Goal: Task Accomplishment & Management: Manage account settings

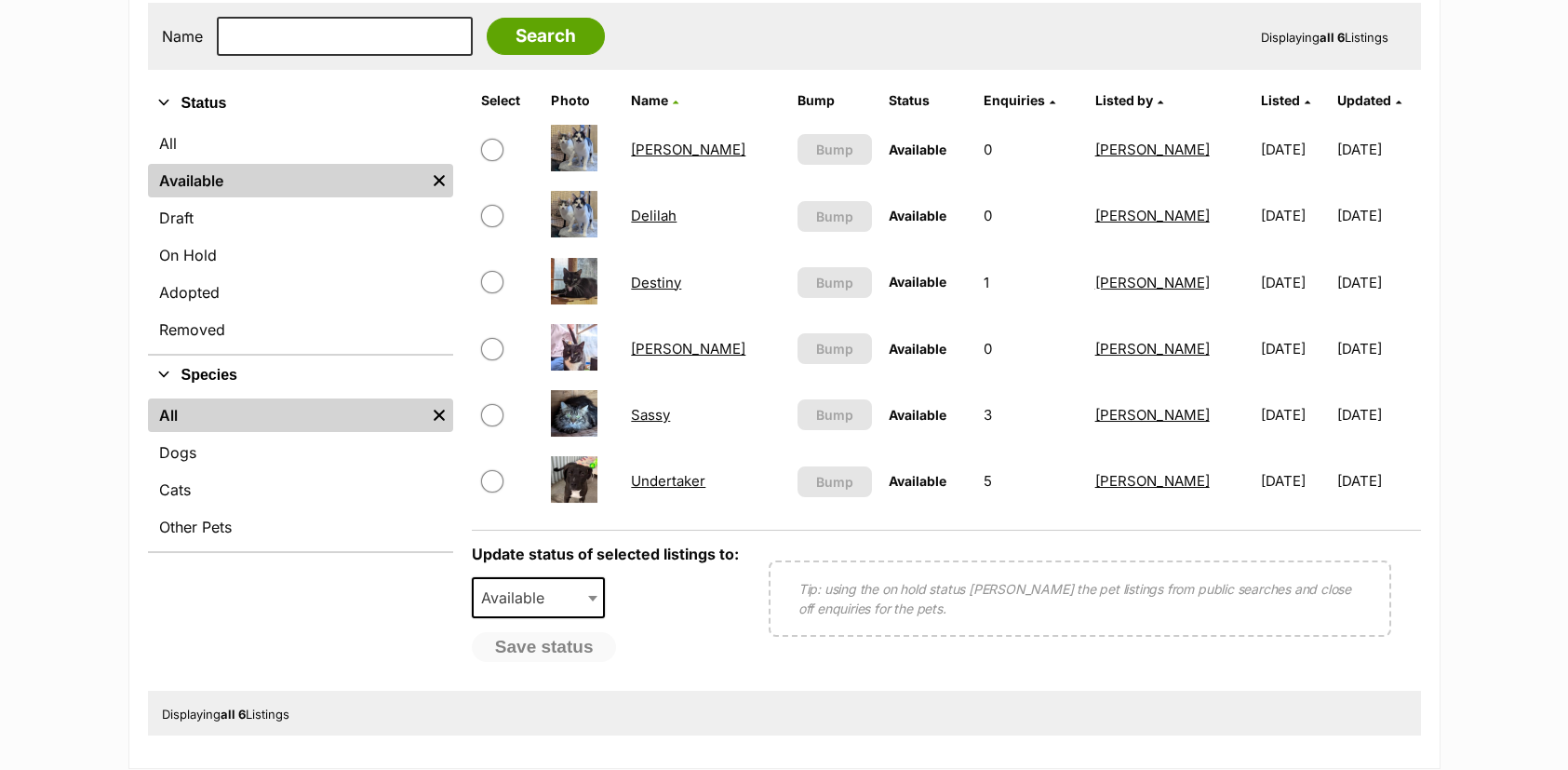
scroll to position [466, 0]
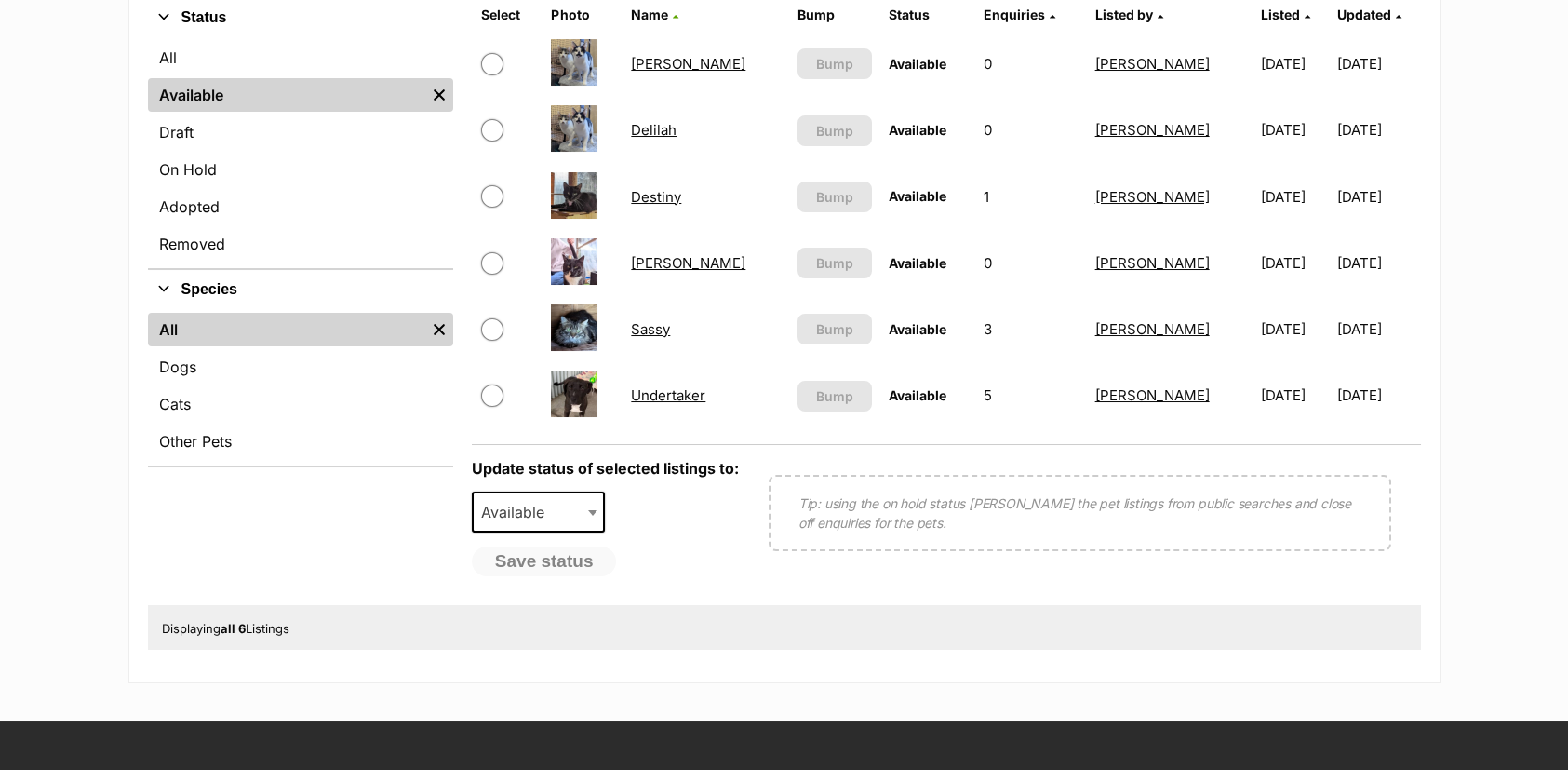
click at [497, 391] on input "checkbox" at bounding box center [492, 396] width 22 height 22
checkbox input "true"
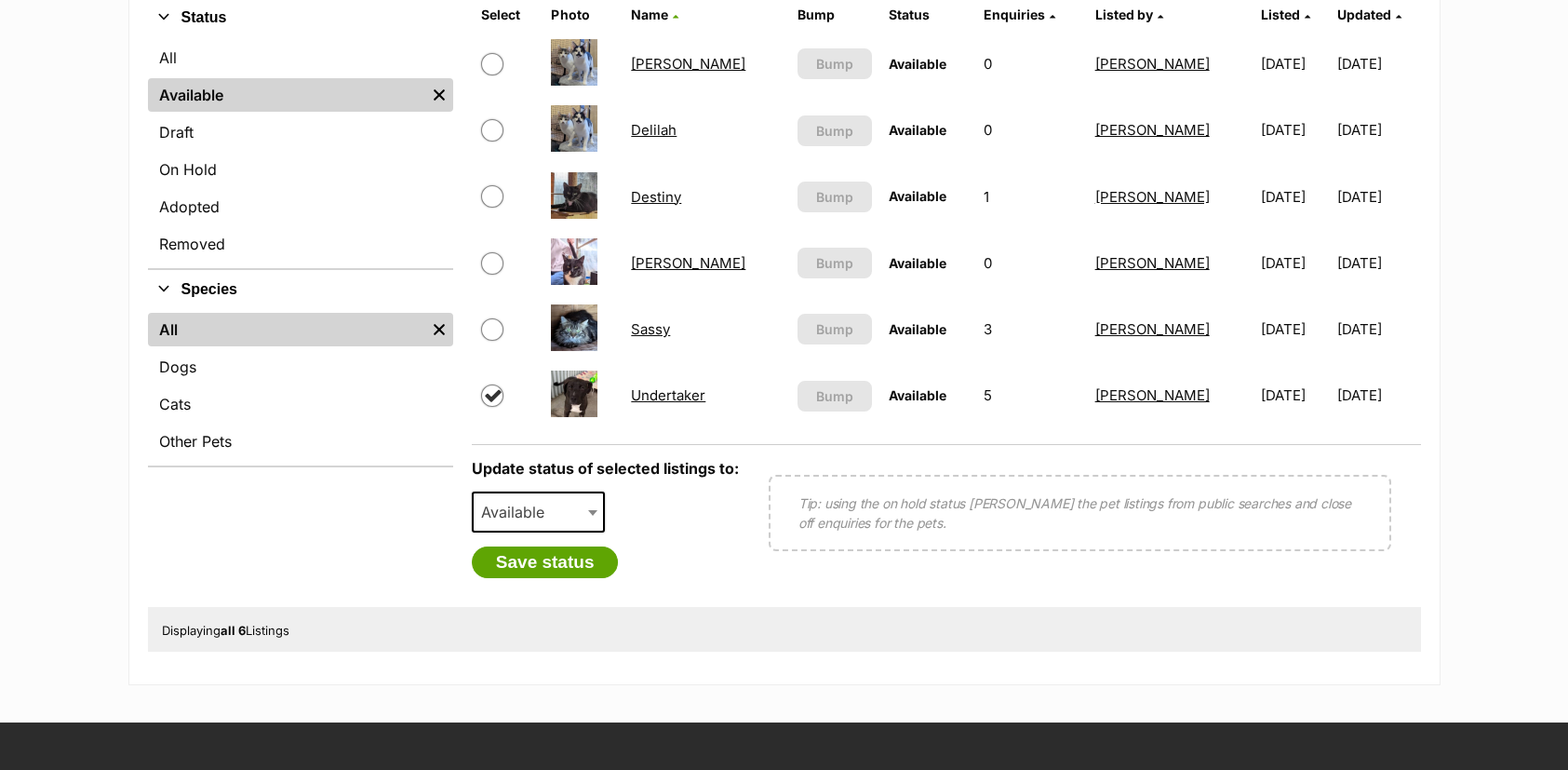
click at [490, 525] on span "Available" at bounding box center [518, 512] width 90 height 26
select select "on_hold"
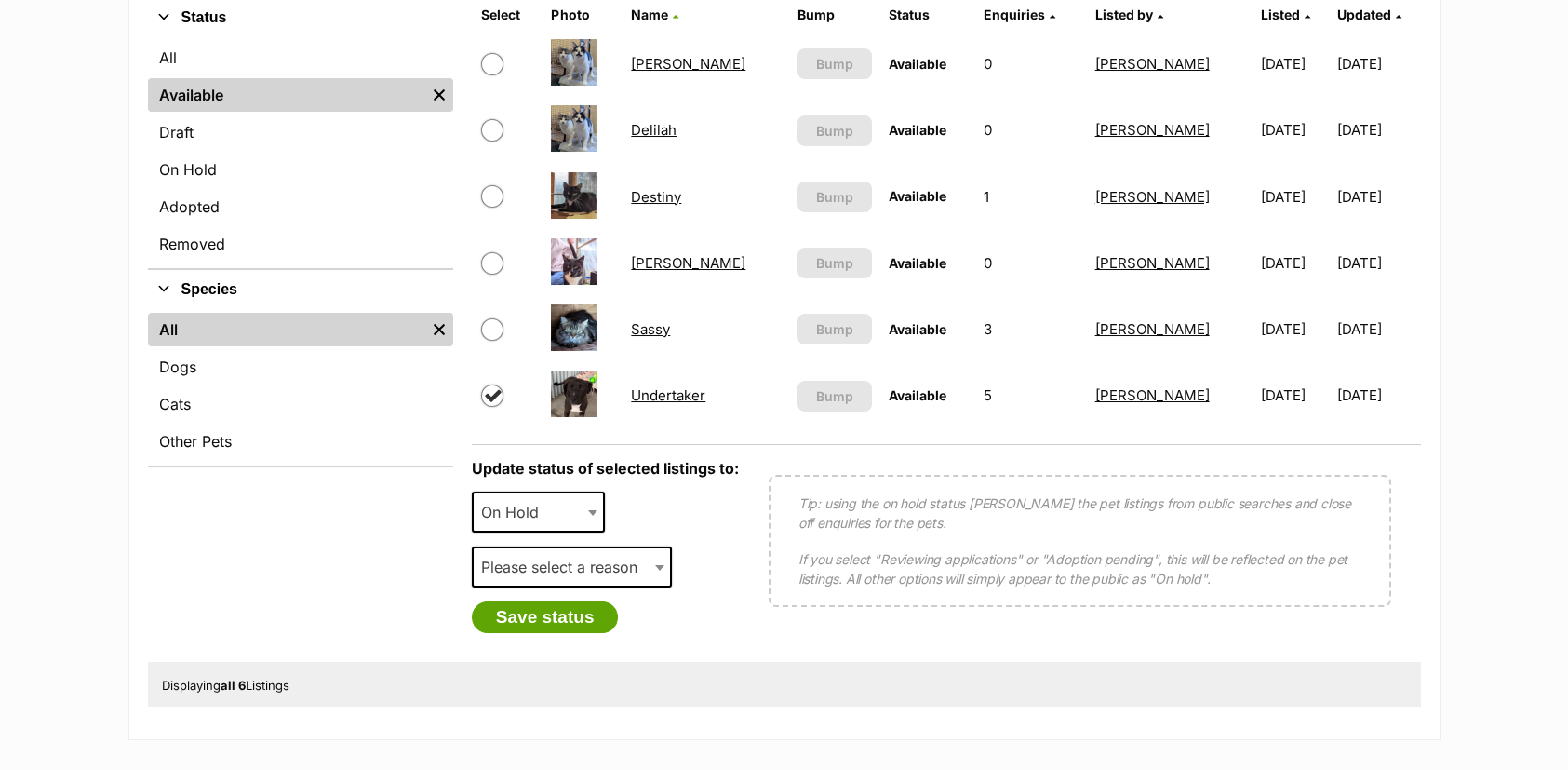
click at [552, 572] on span "Please select a reason" at bounding box center [564, 567] width 182 height 26
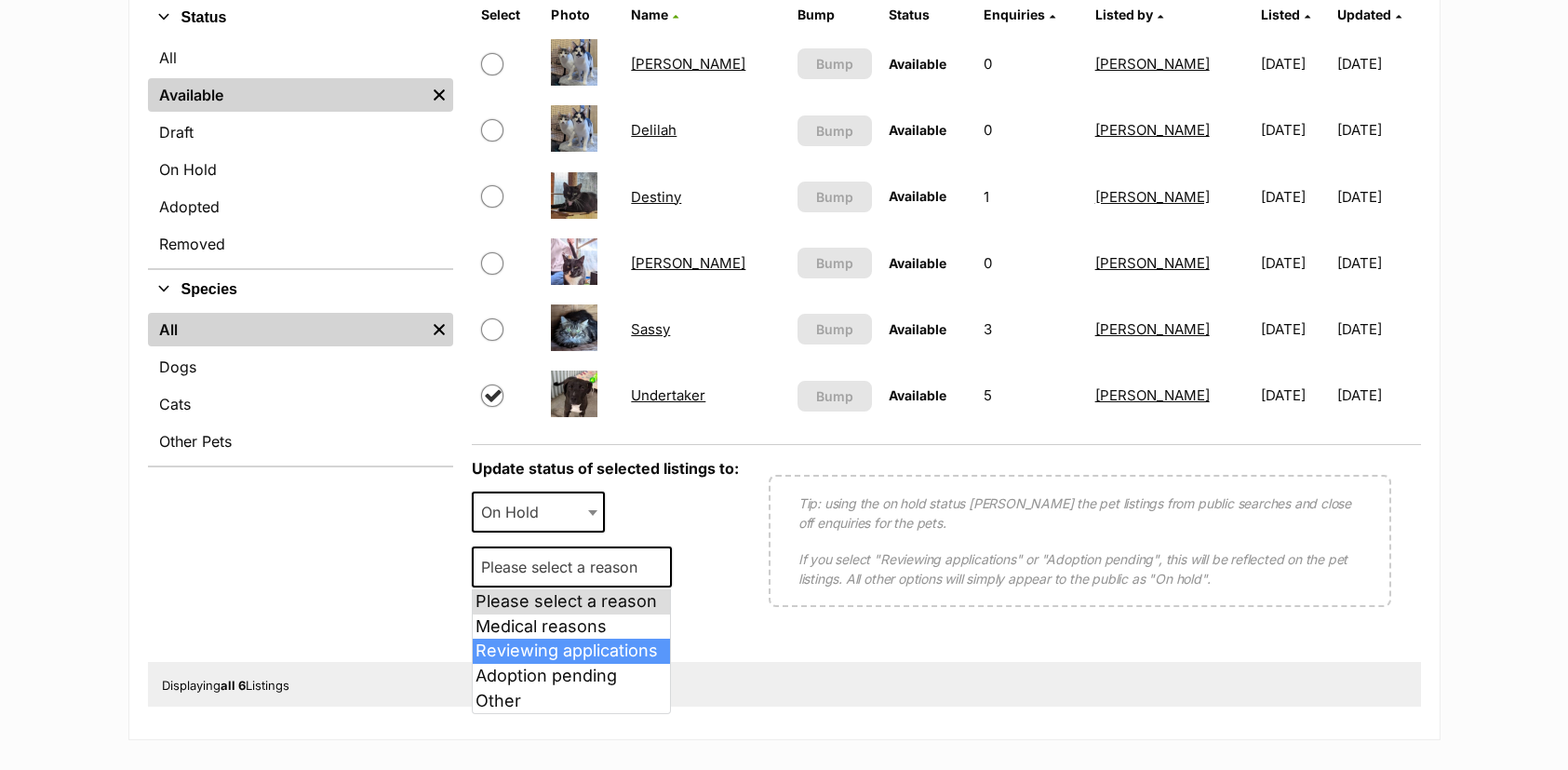
select select "reviewing_applications"
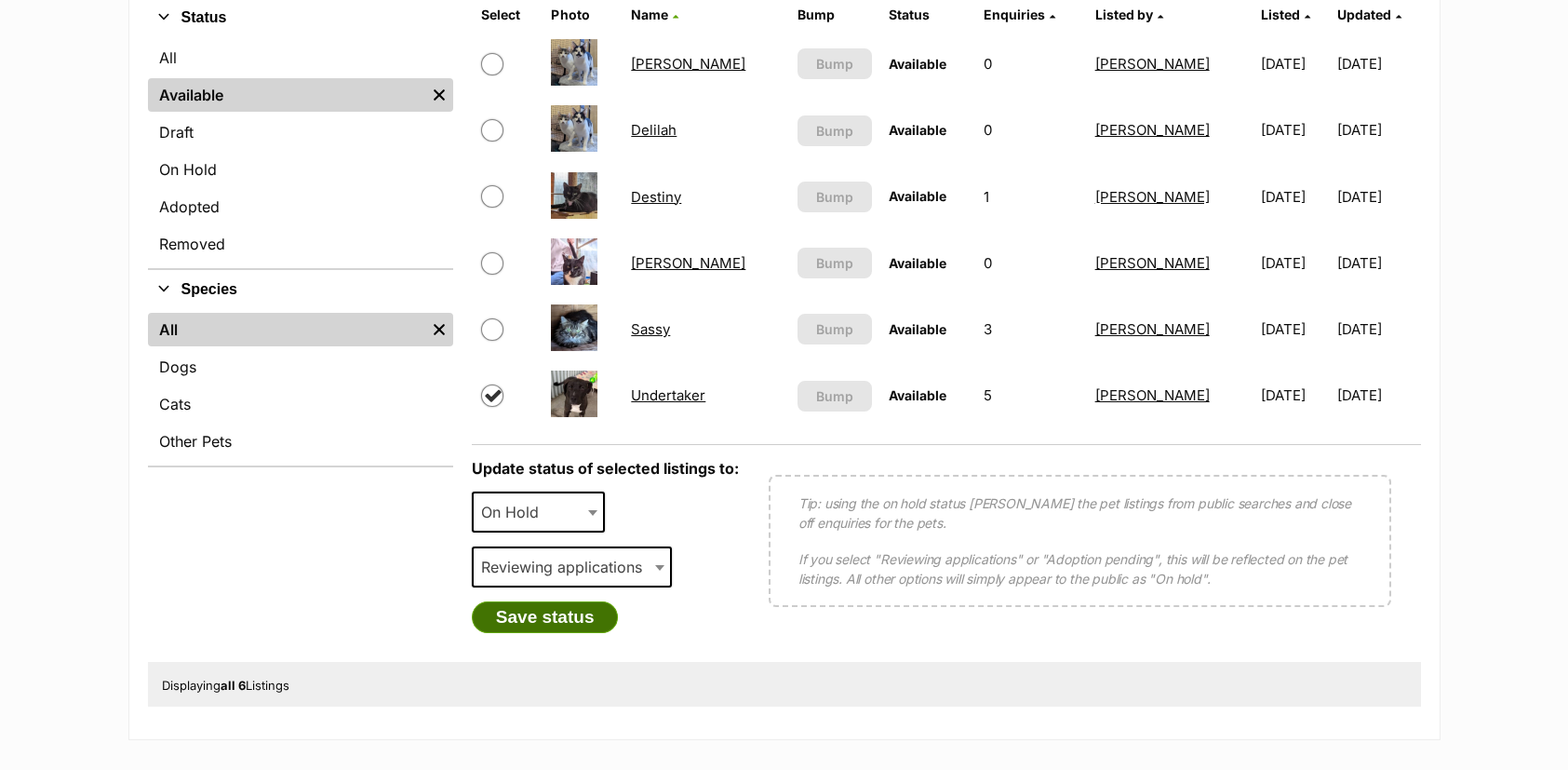
click at [558, 623] on button "Save status" at bounding box center [545, 617] width 148 height 32
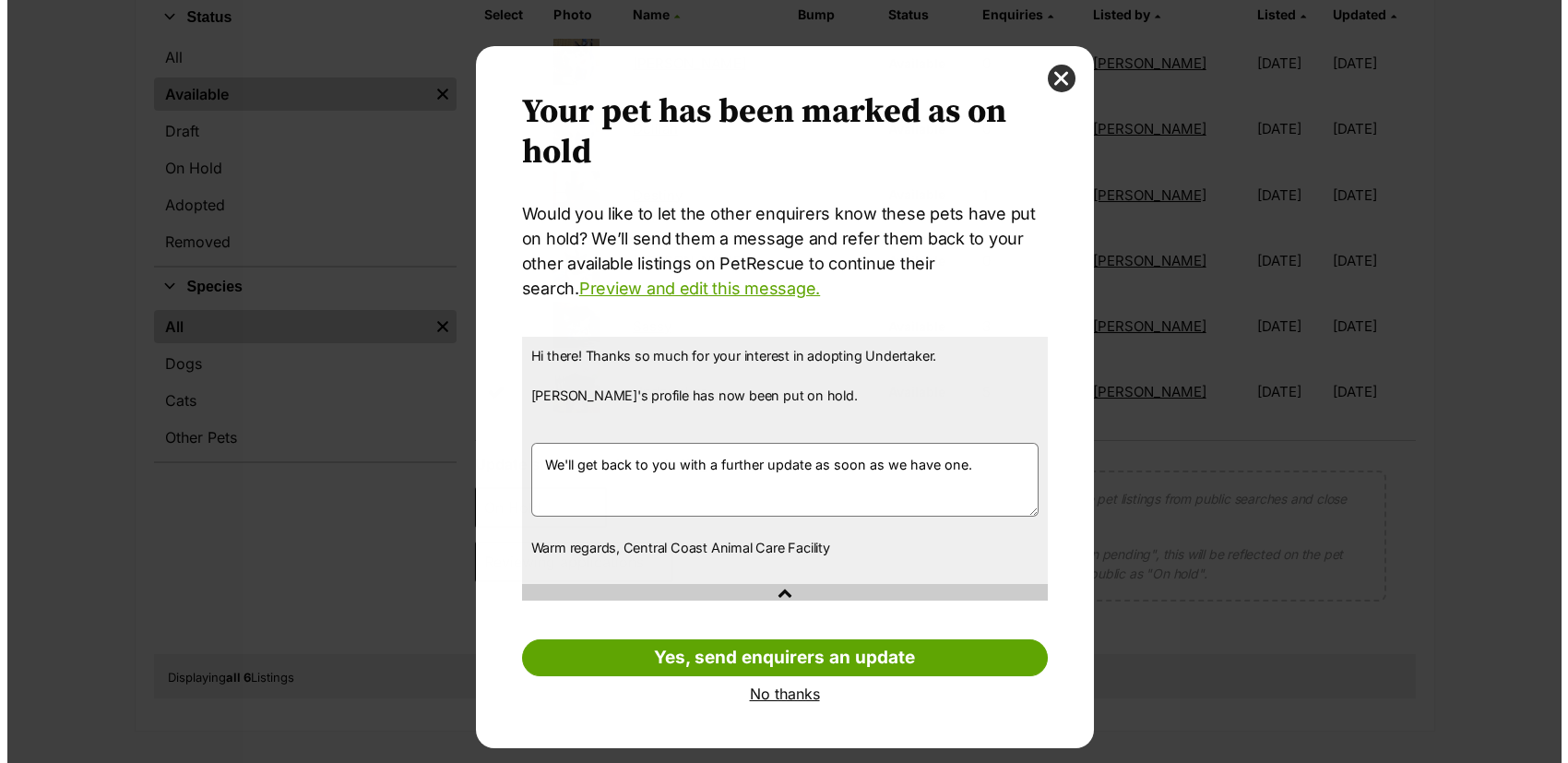
scroll to position [0, 0]
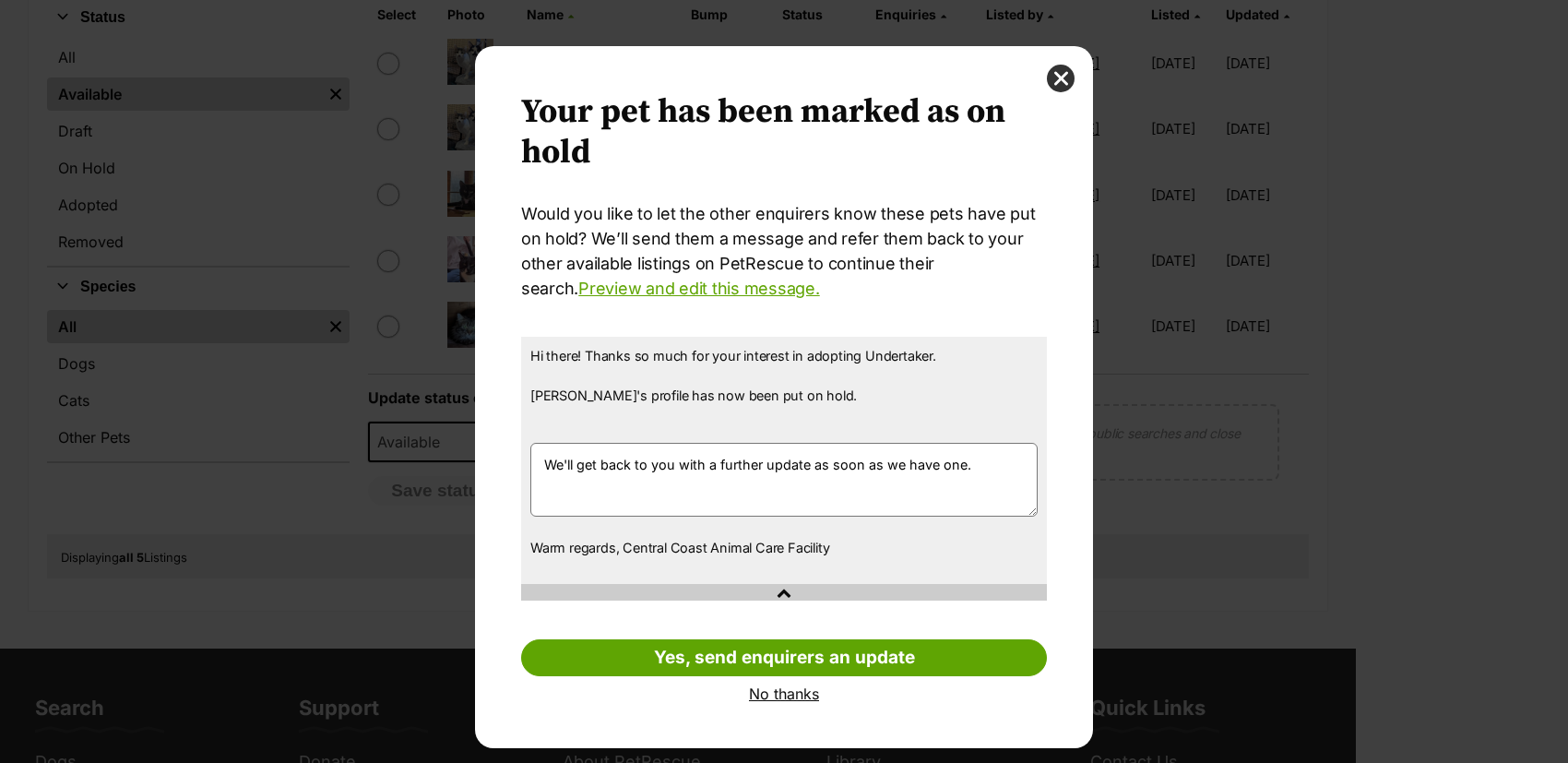
click at [800, 694] on link "No thanks" at bounding box center [784, 694] width 526 height 17
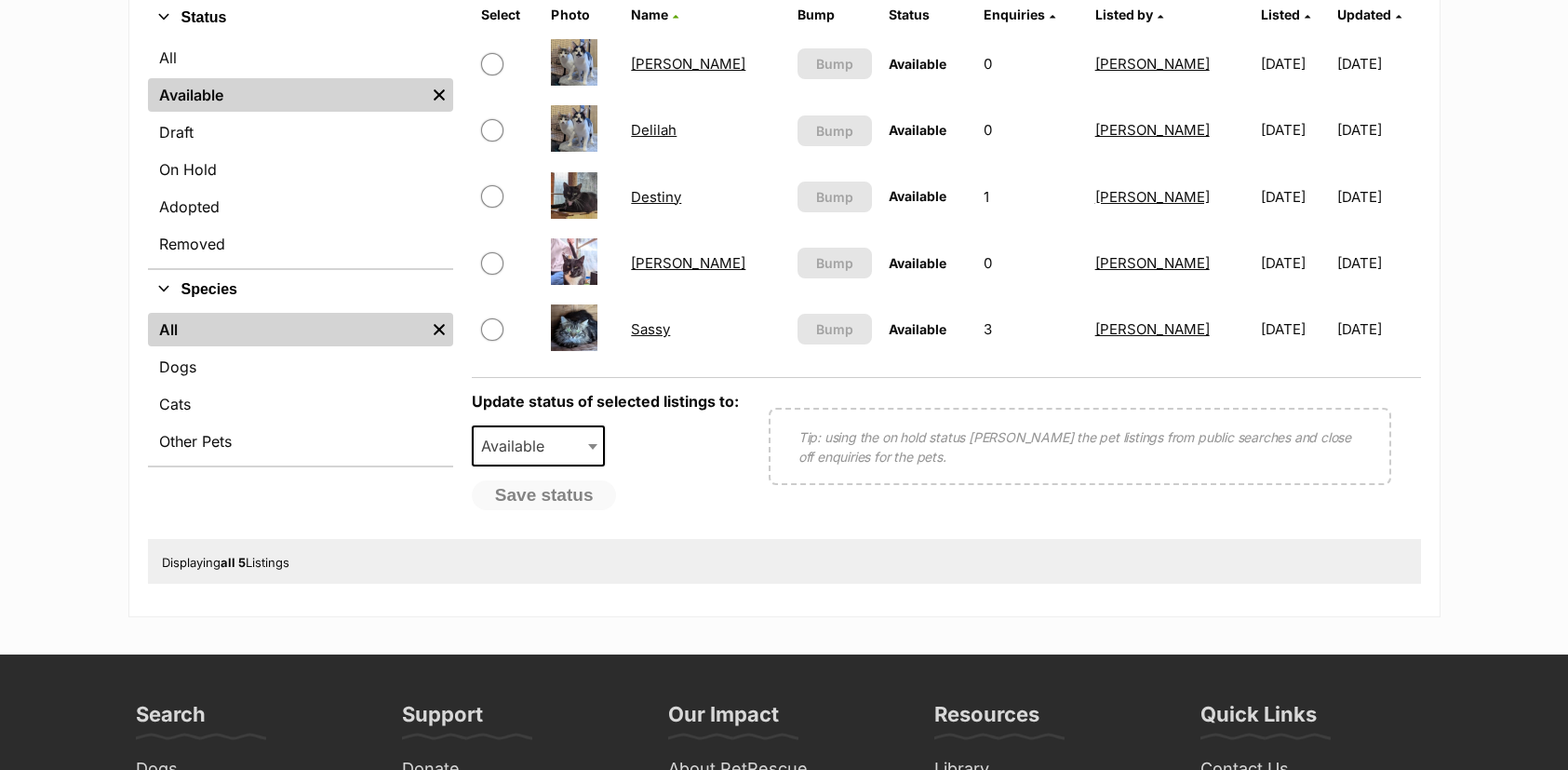
scroll to position [93, 0]
